Goal: Check status: Check status

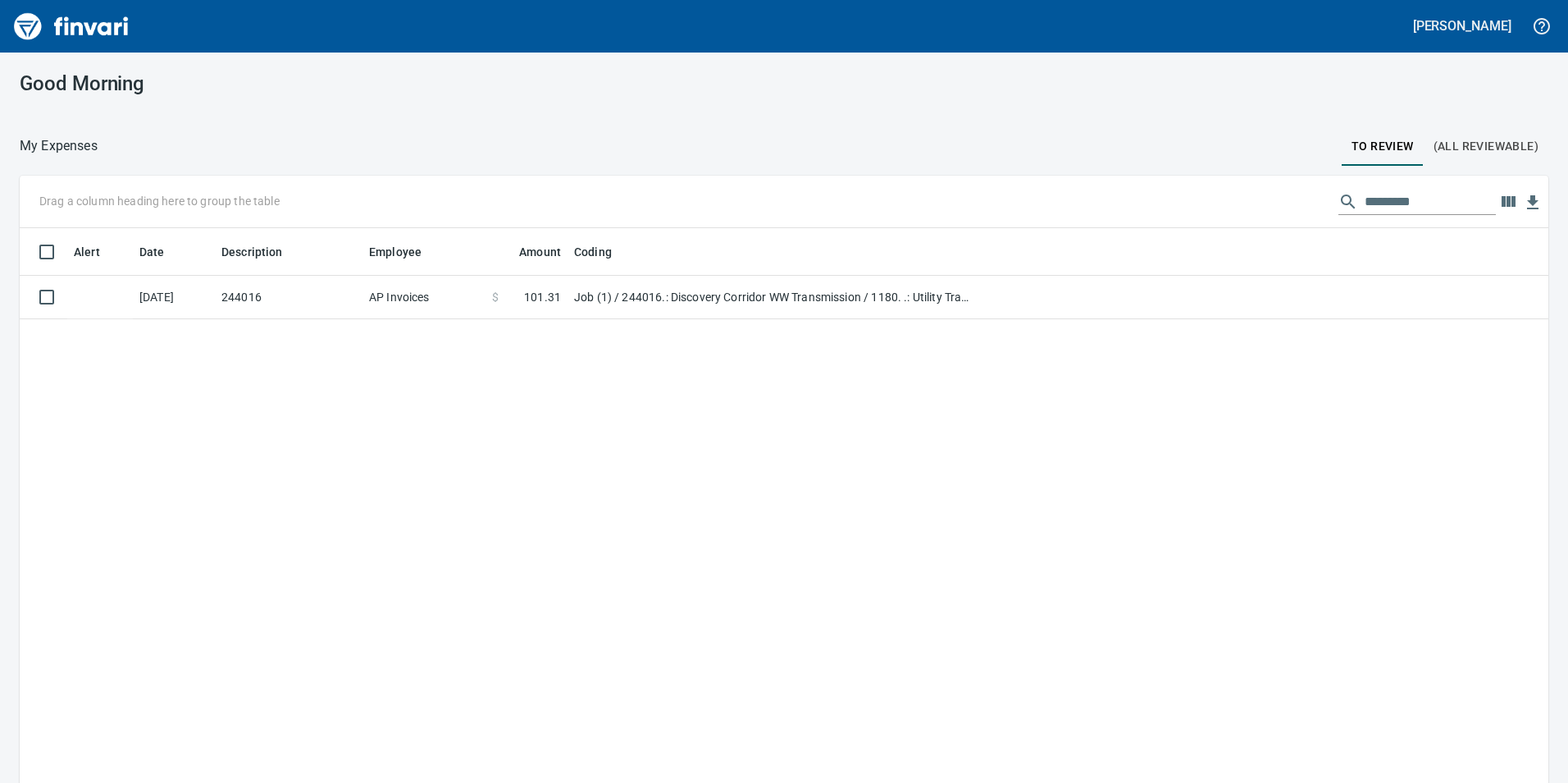
scroll to position [590, 1504]
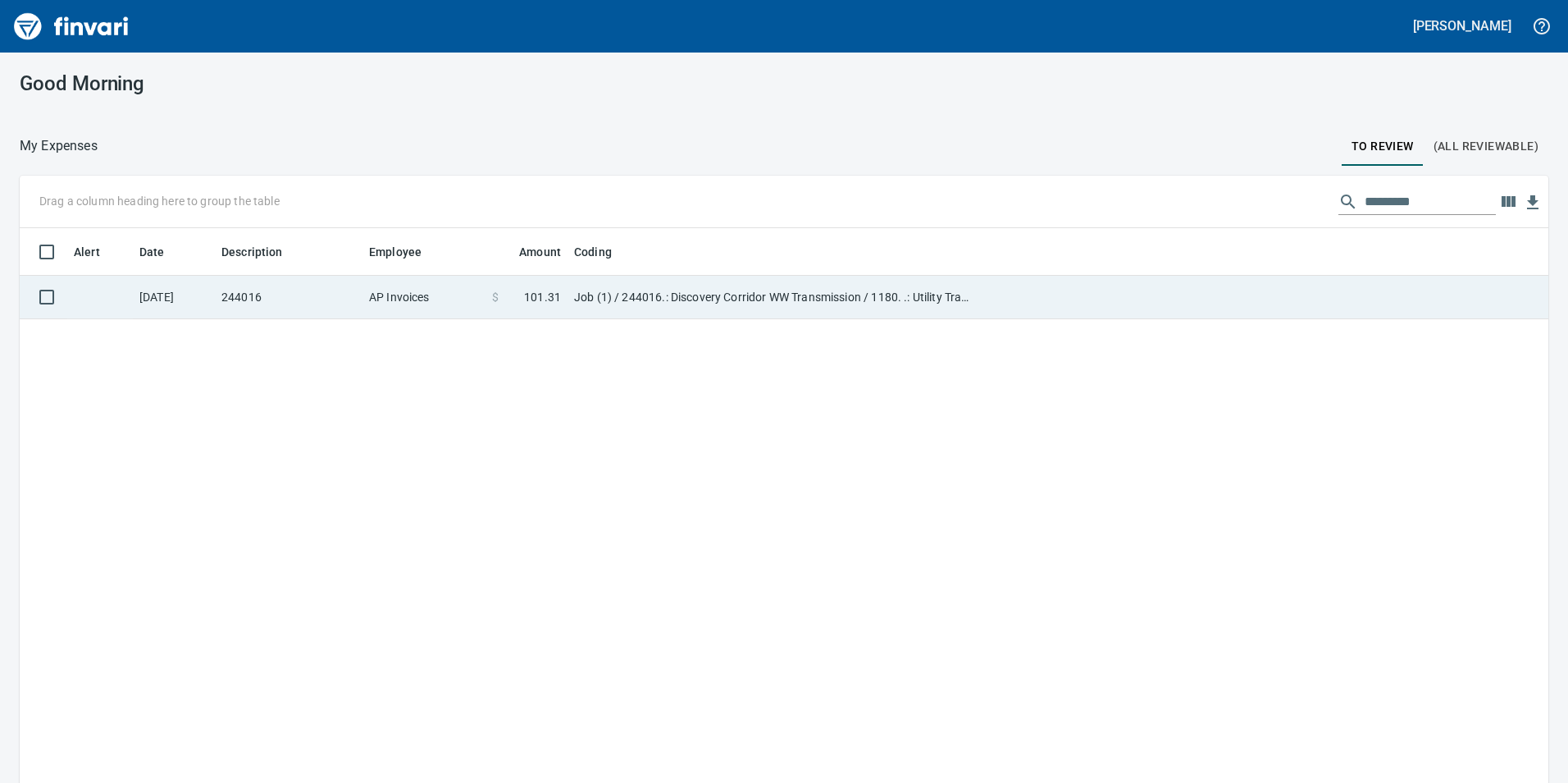
click at [584, 302] on td "Job (1) / 244016.: Discovery Corridor WW Transmission / 1180. .: Utility Traile…" at bounding box center [773, 298] width 410 height 44
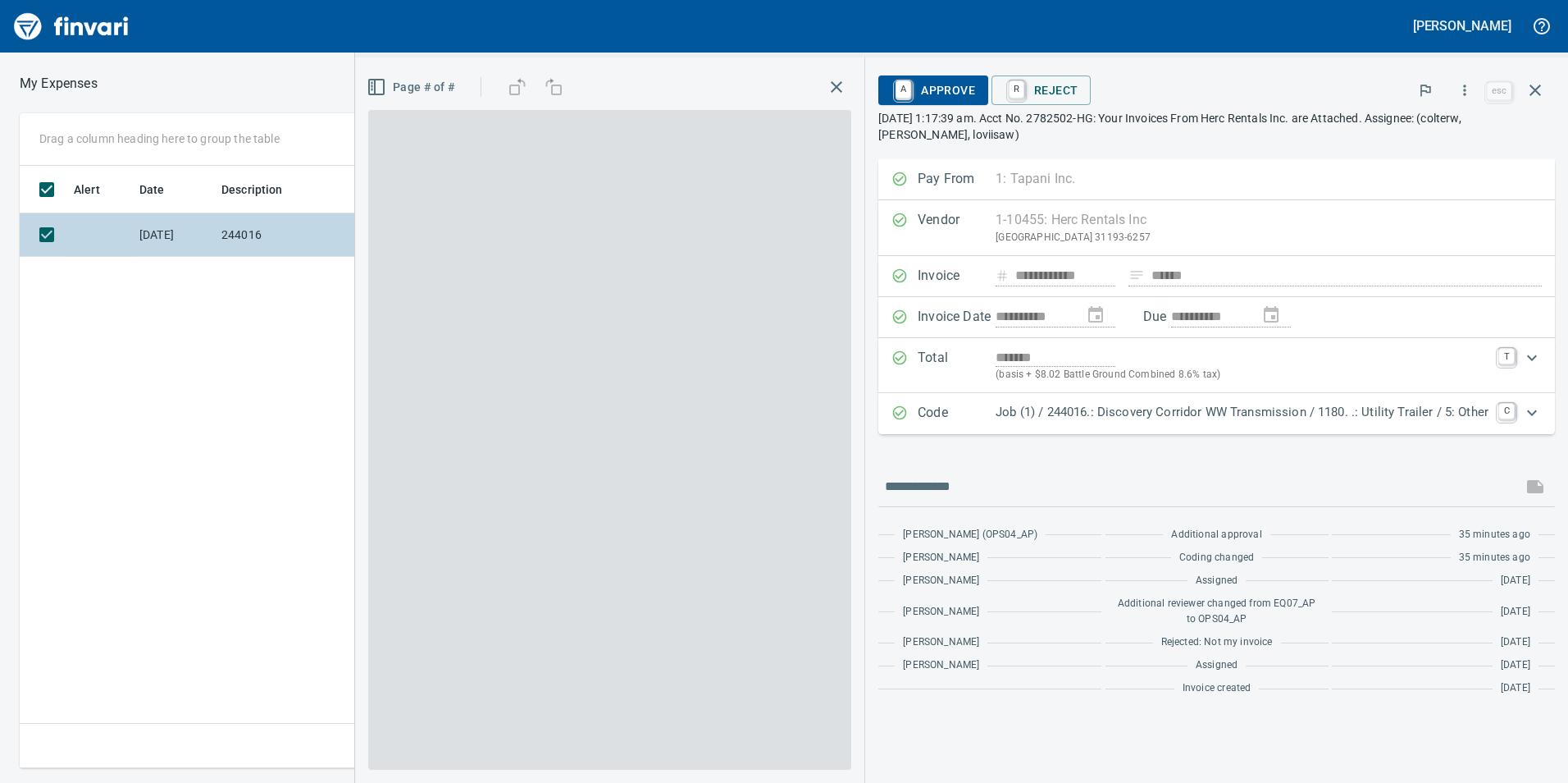
scroll to position [590, 1106]
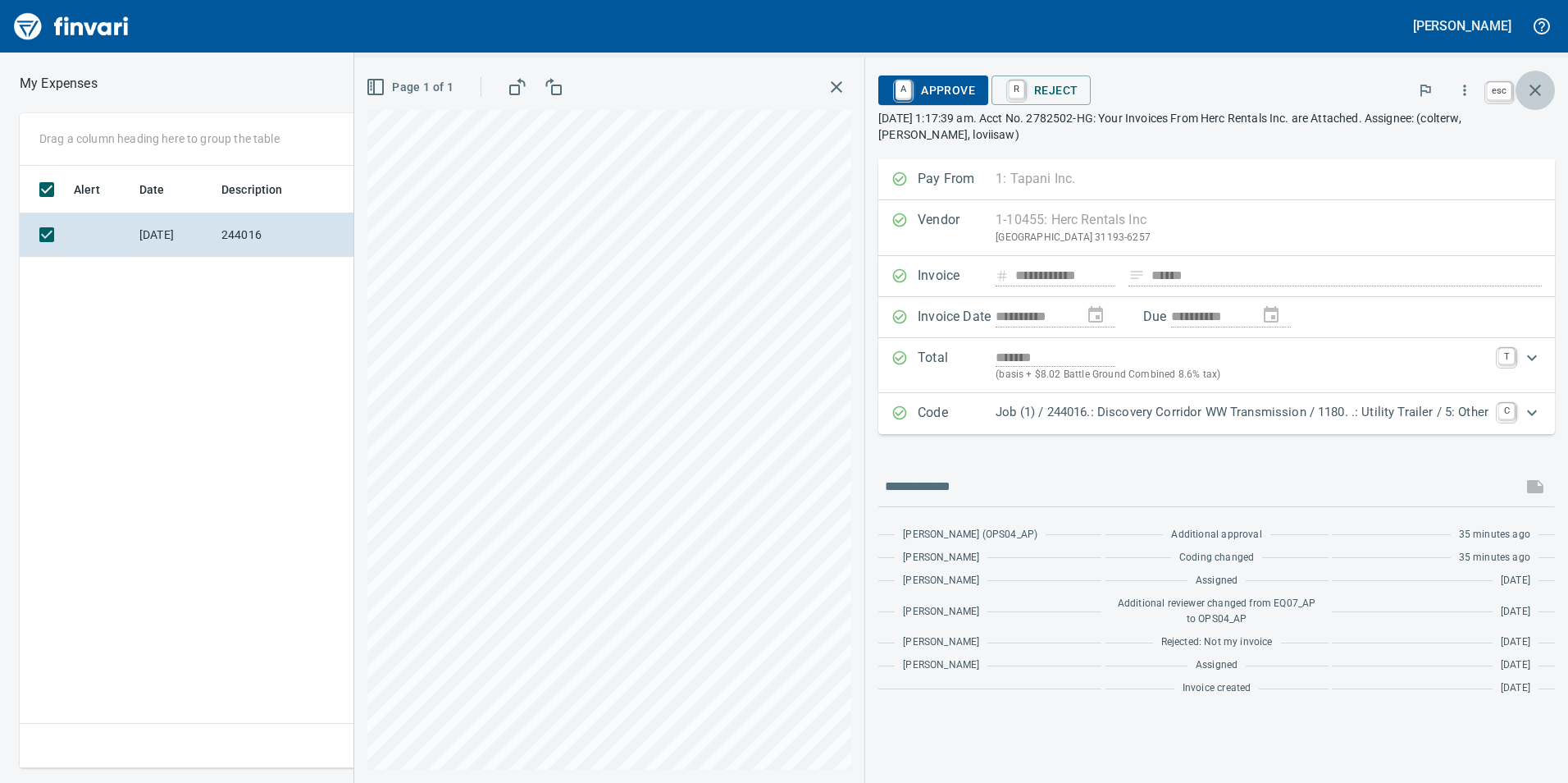
click at [1536, 92] on icon "button" at bounding box center [1535, 91] width 12 height 12
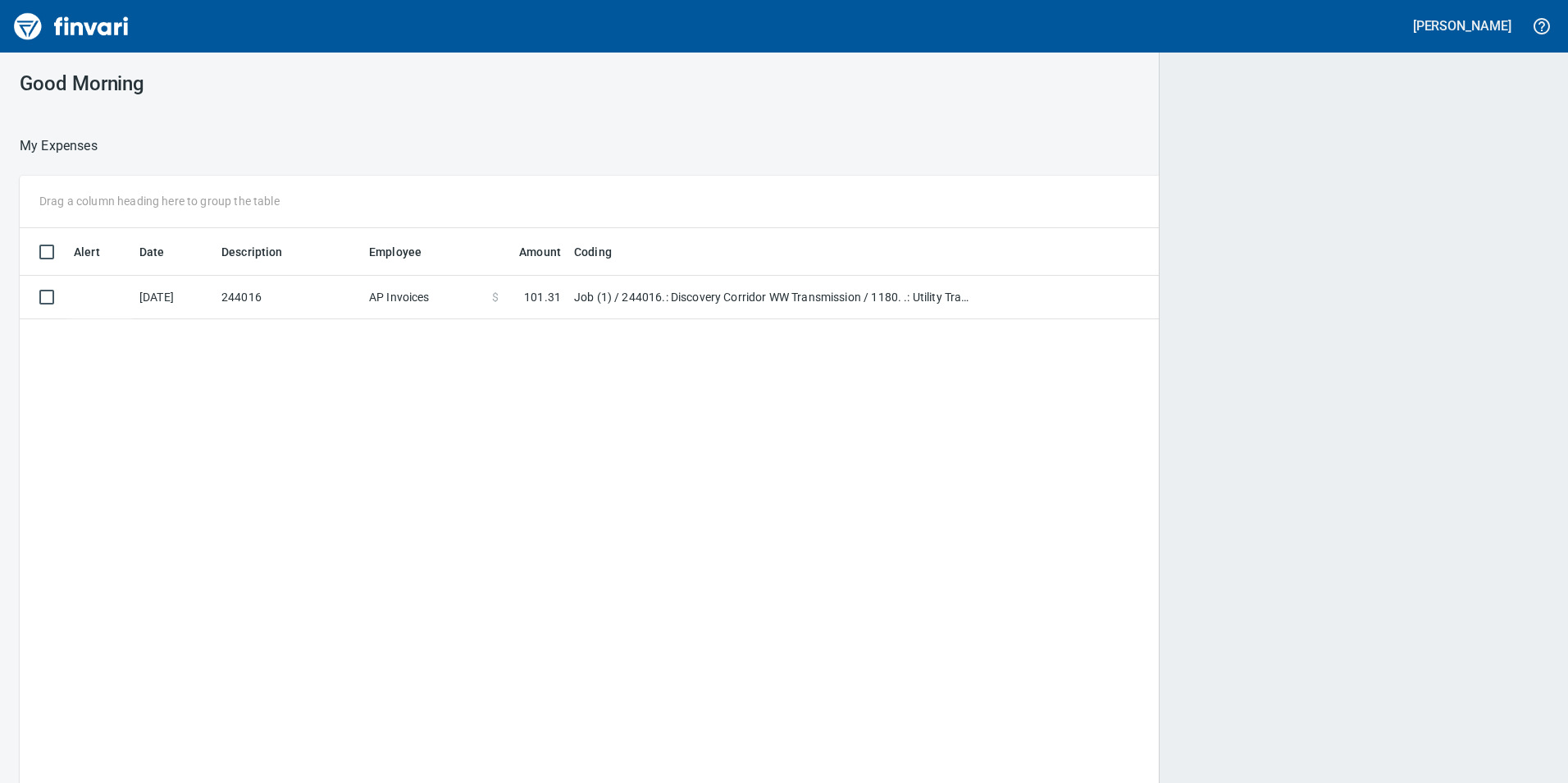
scroll to position [590, 1500]
